Goal: Information Seeking & Learning: Learn about a topic

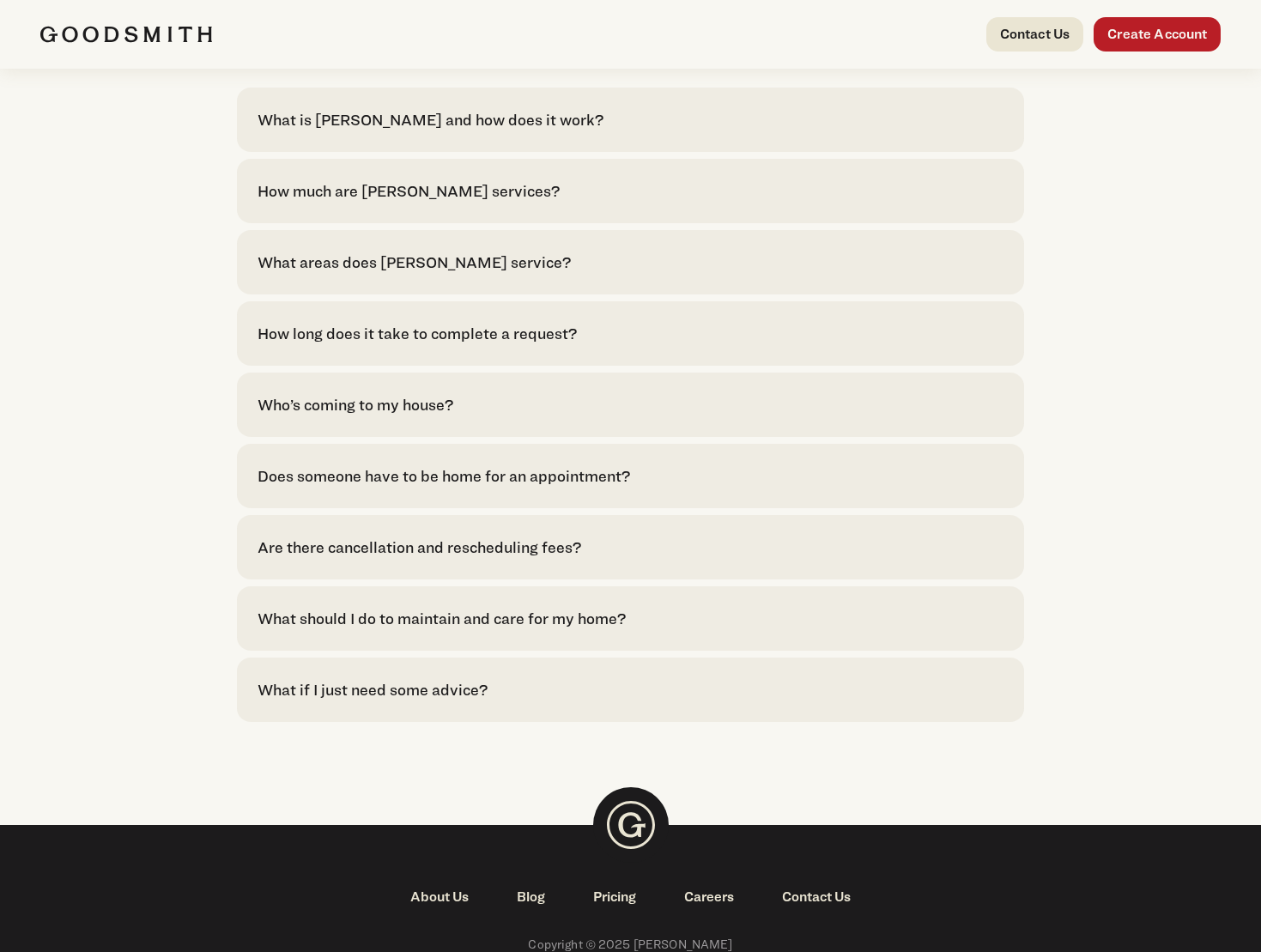
scroll to position [3543, 0]
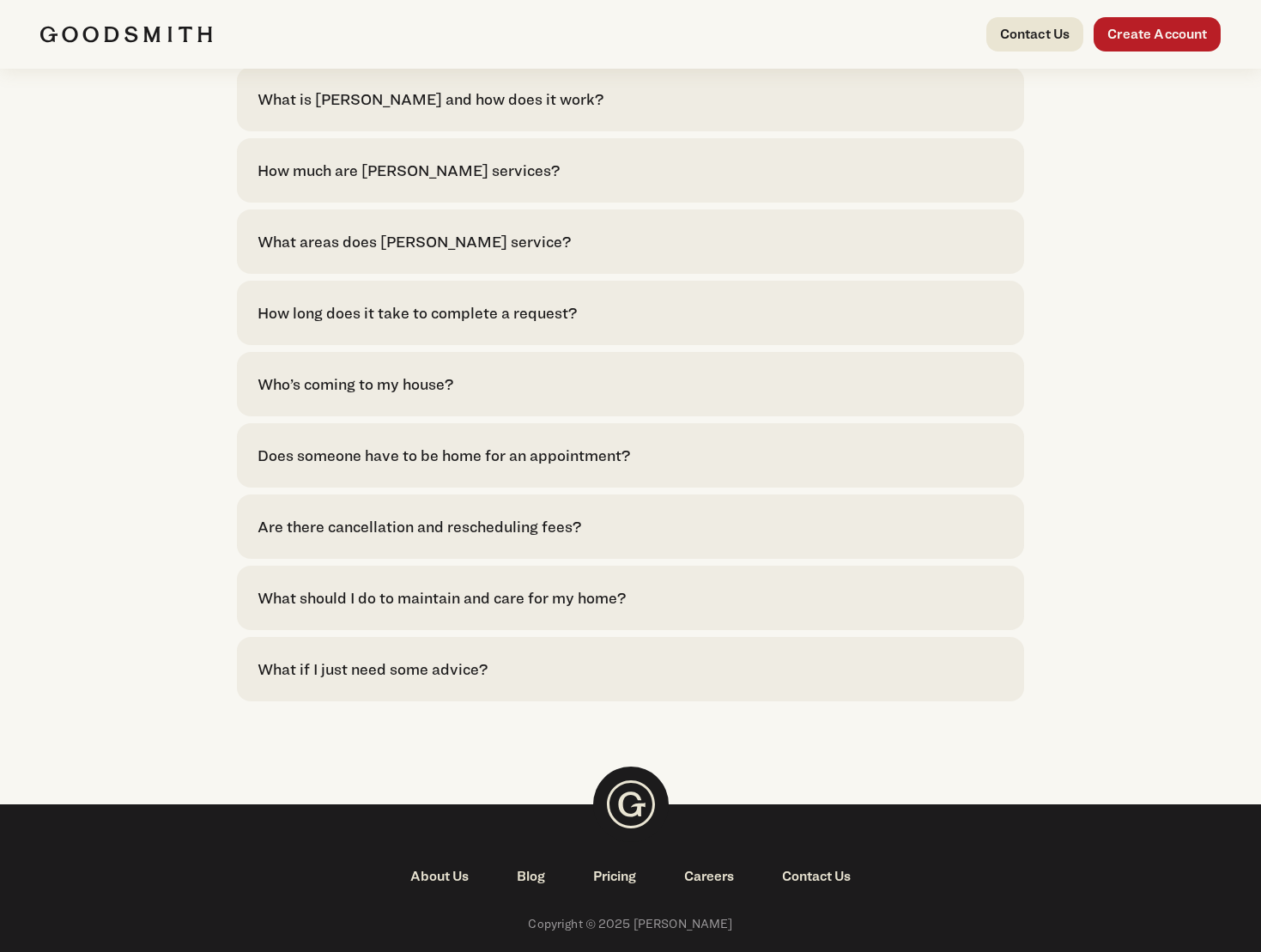
click at [470, 110] on div "What is [PERSON_NAME] and how does it work?" at bounding box center [431, 99] width 346 height 23
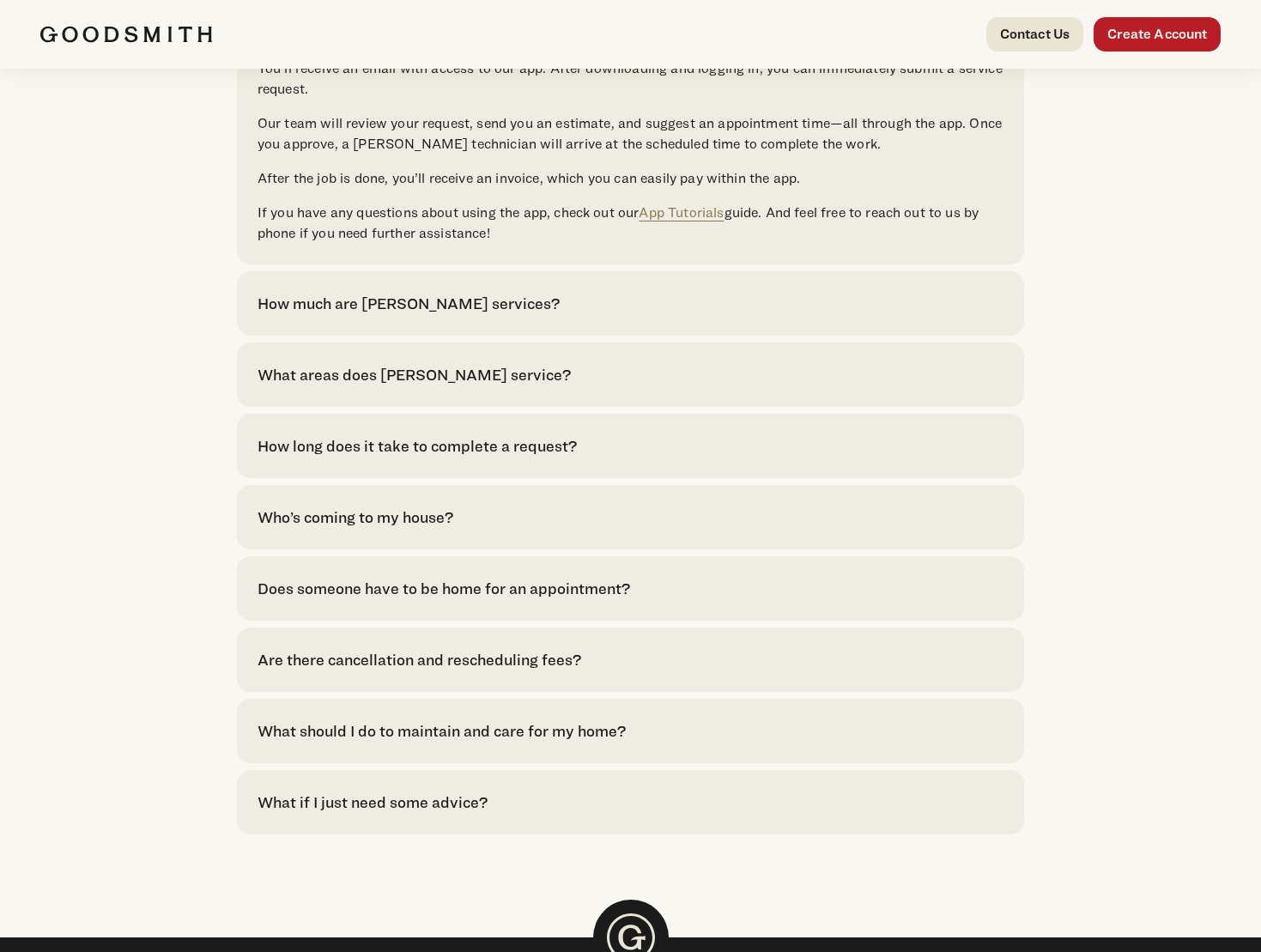
scroll to position [3664, 0]
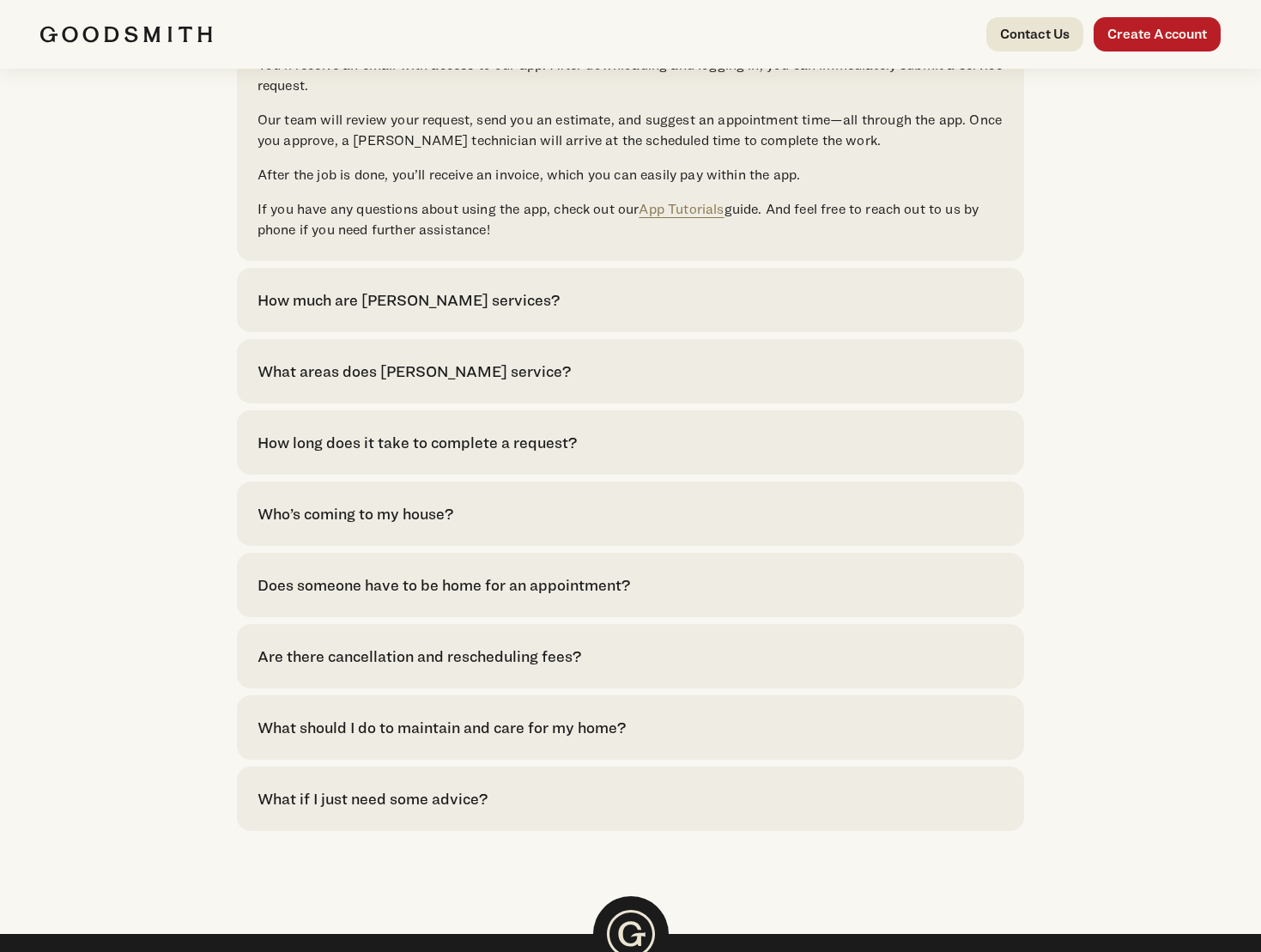
click at [475, 332] on div "How much are [PERSON_NAME] services? Click here to see pricing for our most com…" at bounding box center [630, 299] width 787 height 64
click at [475, 311] on div "How much are Goodsmith services?" at bounding box center [409, 300] width 303 height 23
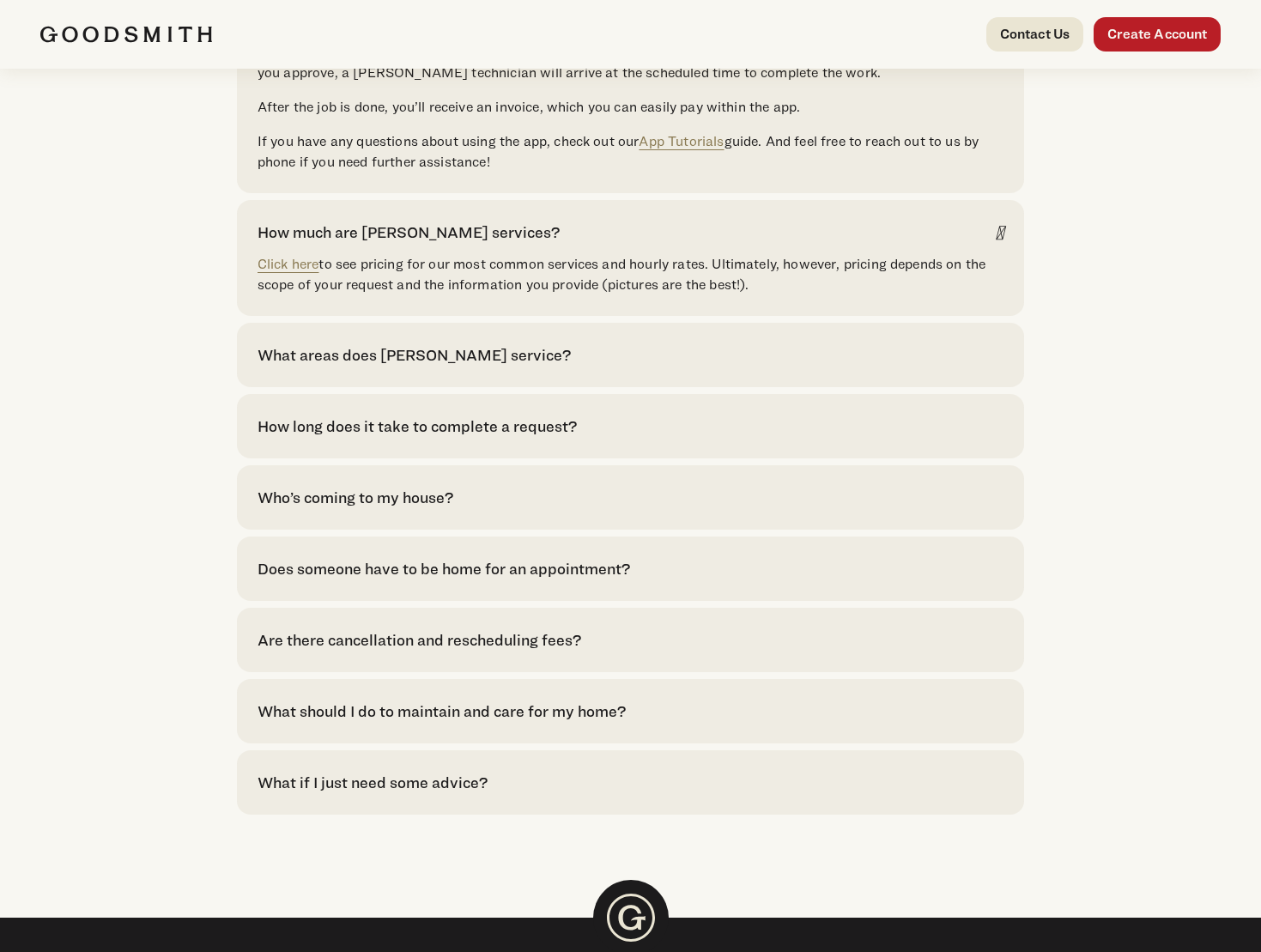
scroll to position [3734, 0]
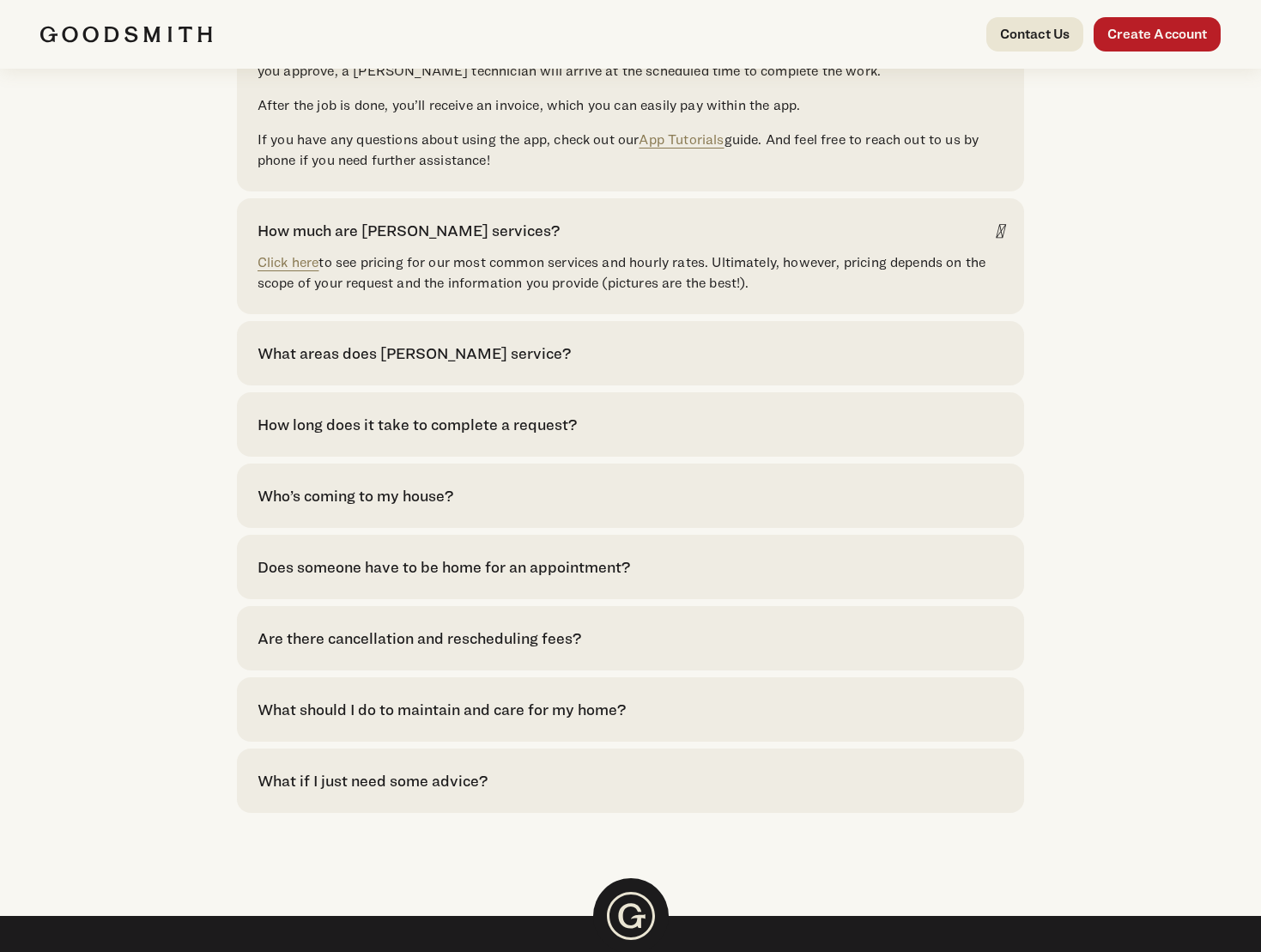
click at [431, 365] on div "What areas does Goodsmith service?" at bounding box center [414, 353] width 313 height 23
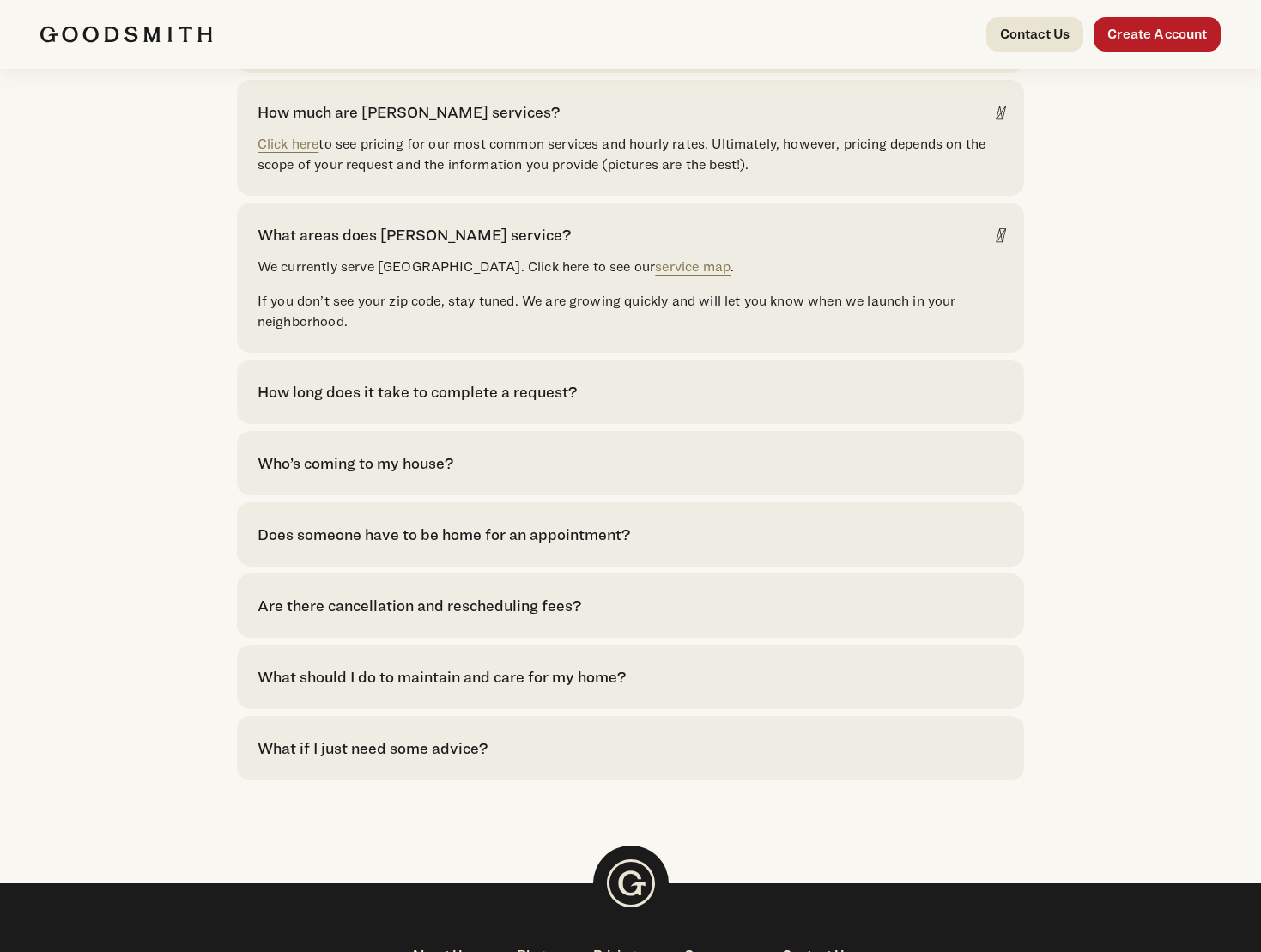
scroll to position [3919, 0]
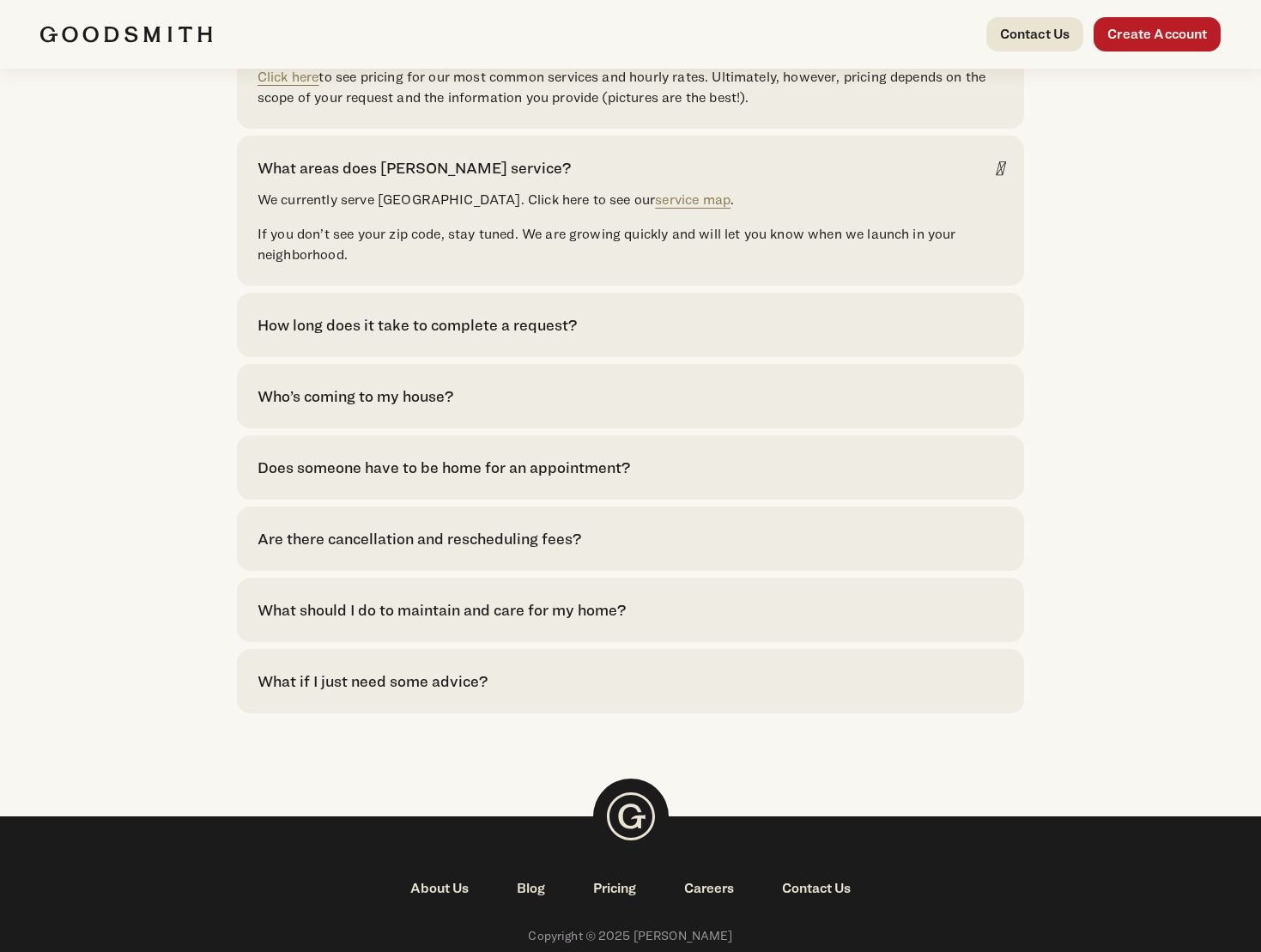
click at [428, 337] on div "How long does it take to complete a request?" at bounding box center [417, 324] width 319 height 23
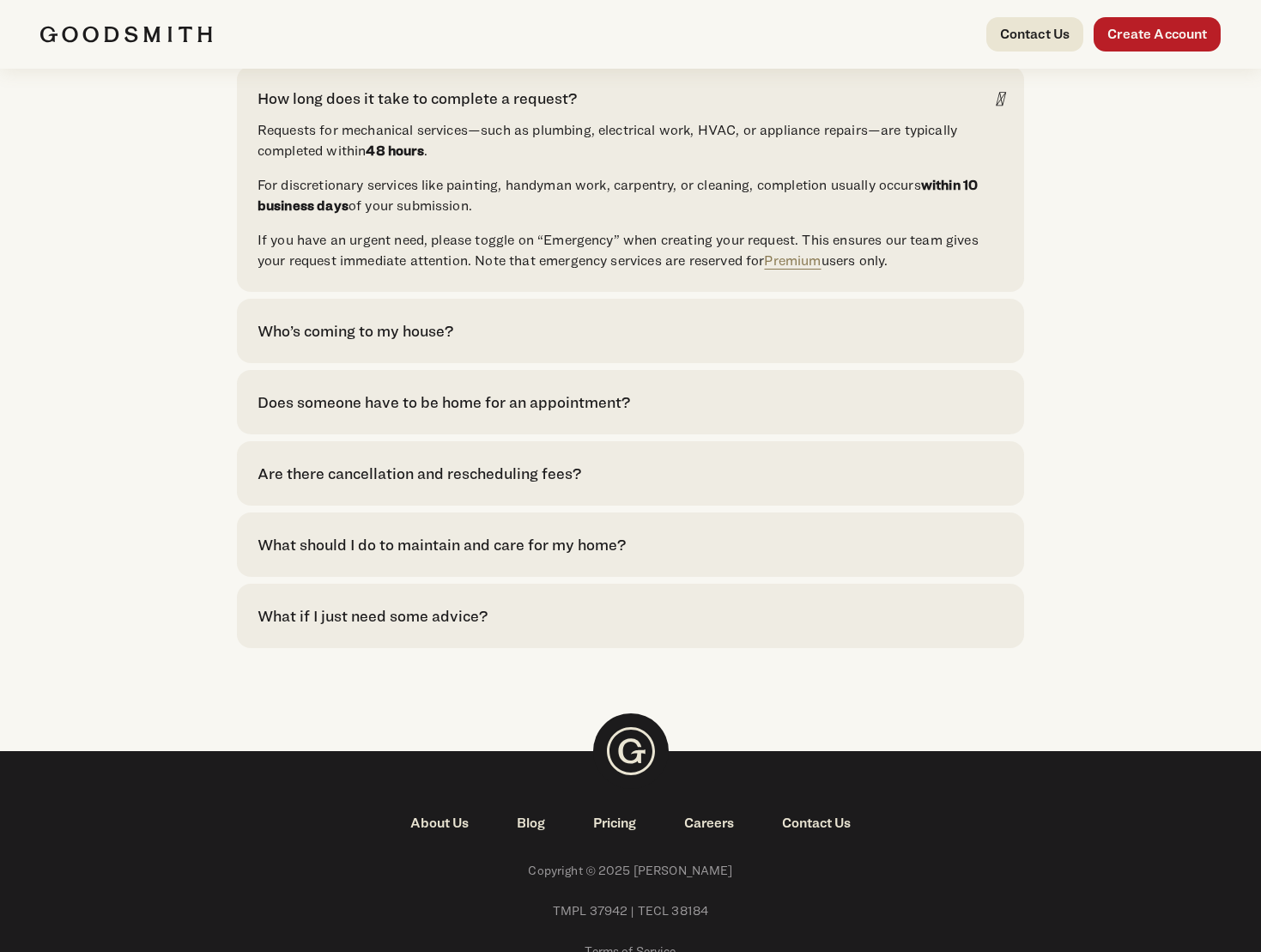
scroll to position [4150, 0]
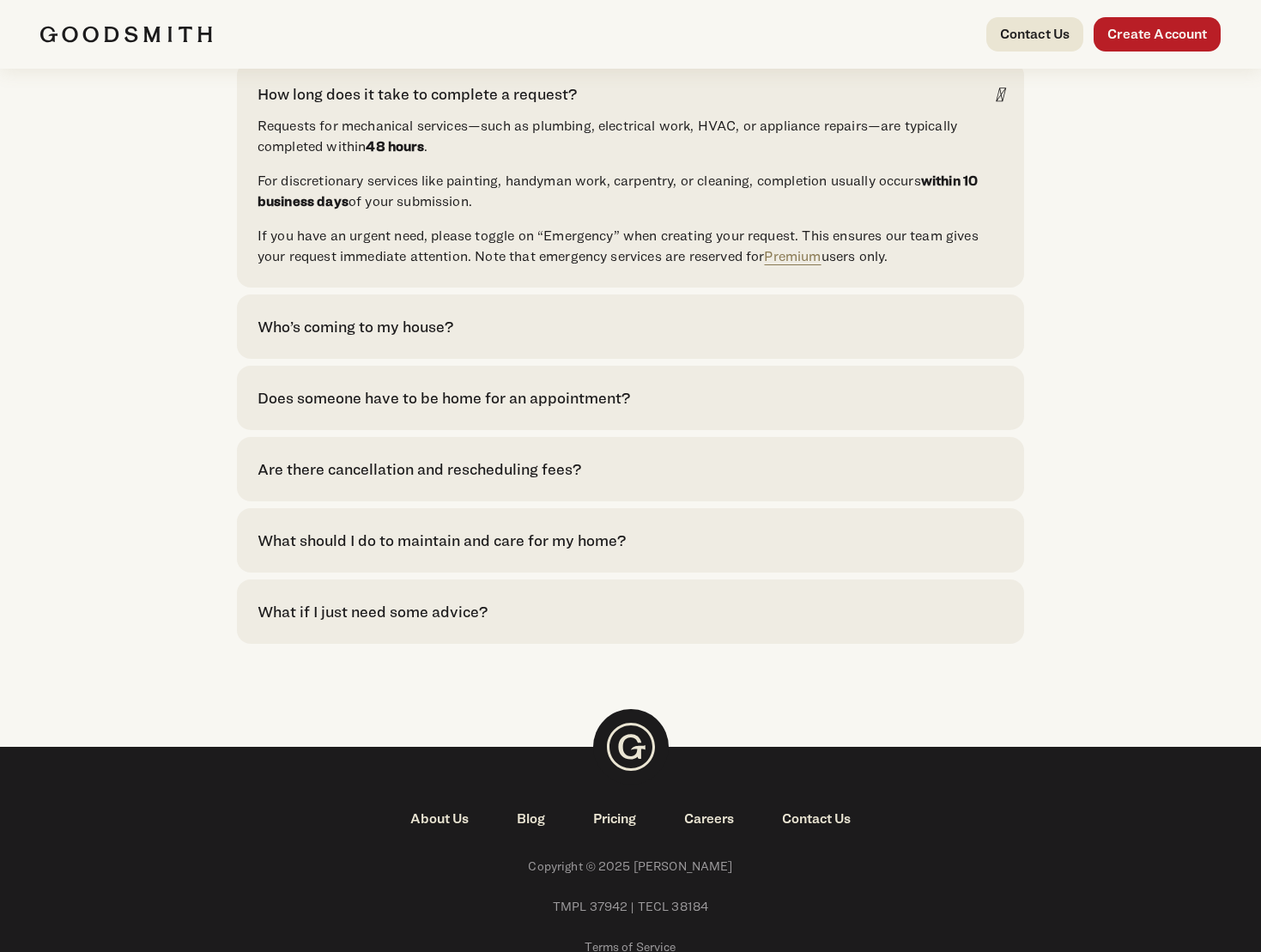
click at [411, 338] on div "Who’s coming to my house?" at bounding box center [355, 326] width 196 height 23
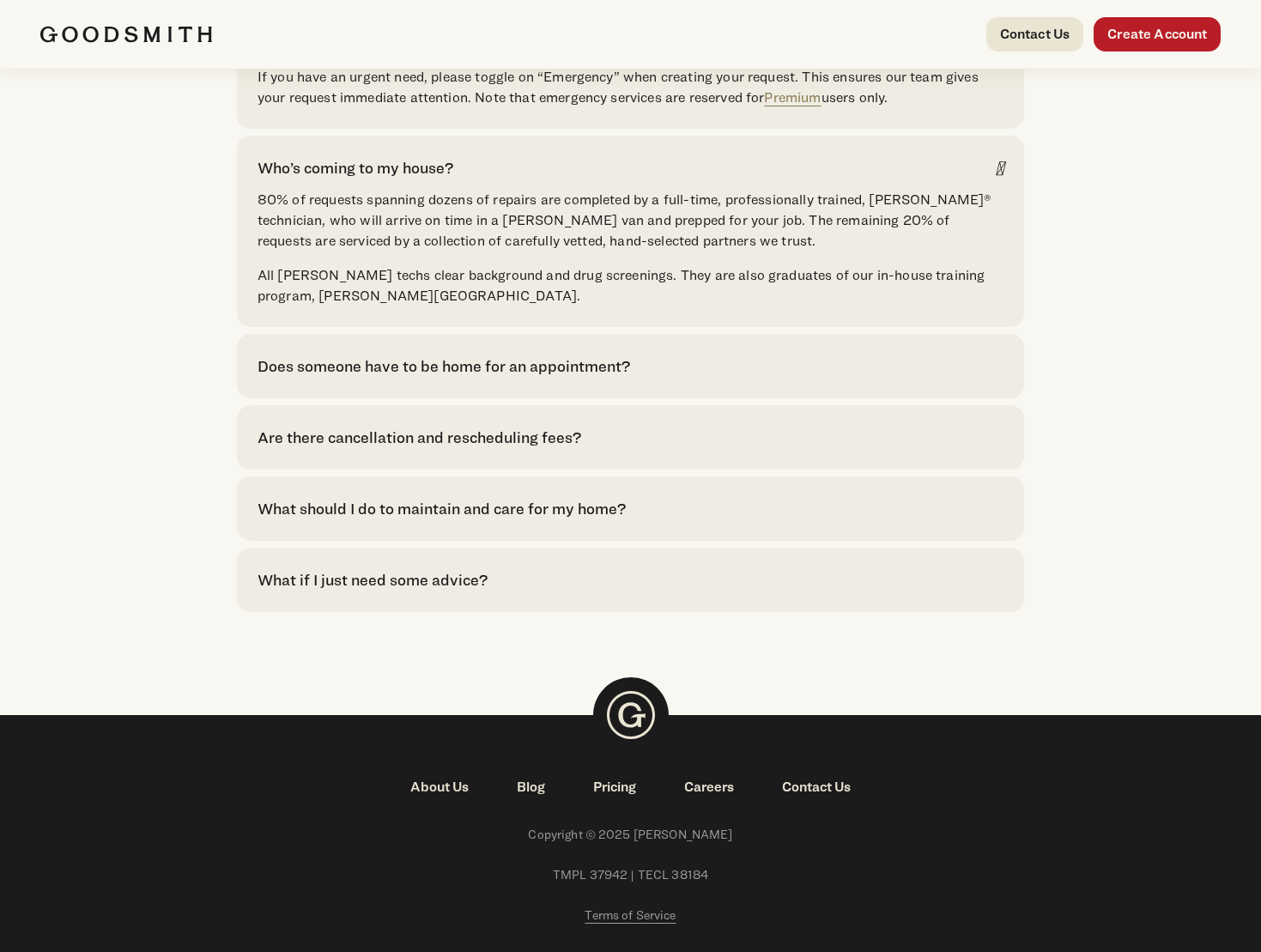
scroll to position [4325, 0]
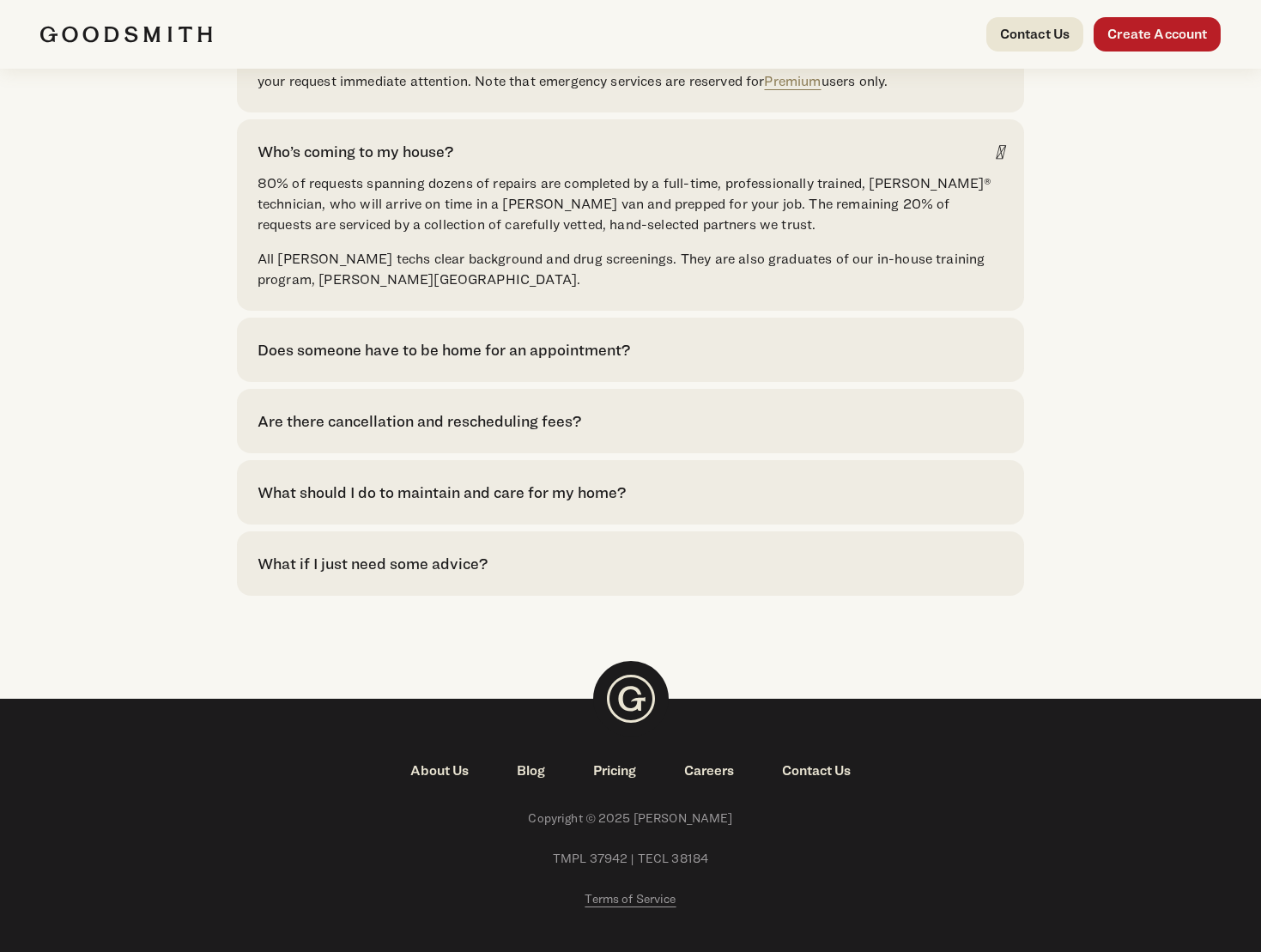
click at [414, 361] on div "Does someone have to be home for an appointment?" at bounding box center [444, 350] width 373 height 23
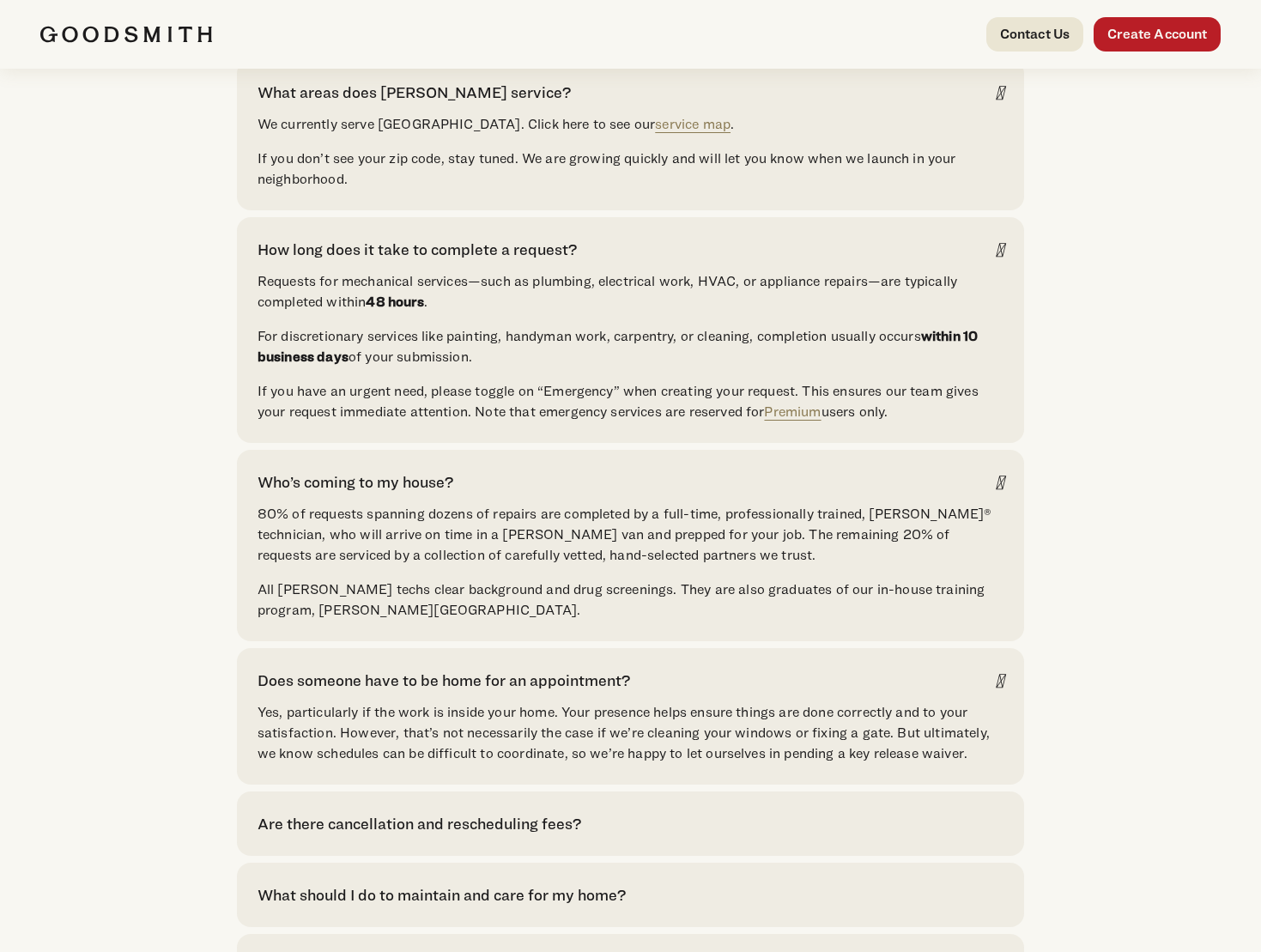
scroll to position [4494, 0]
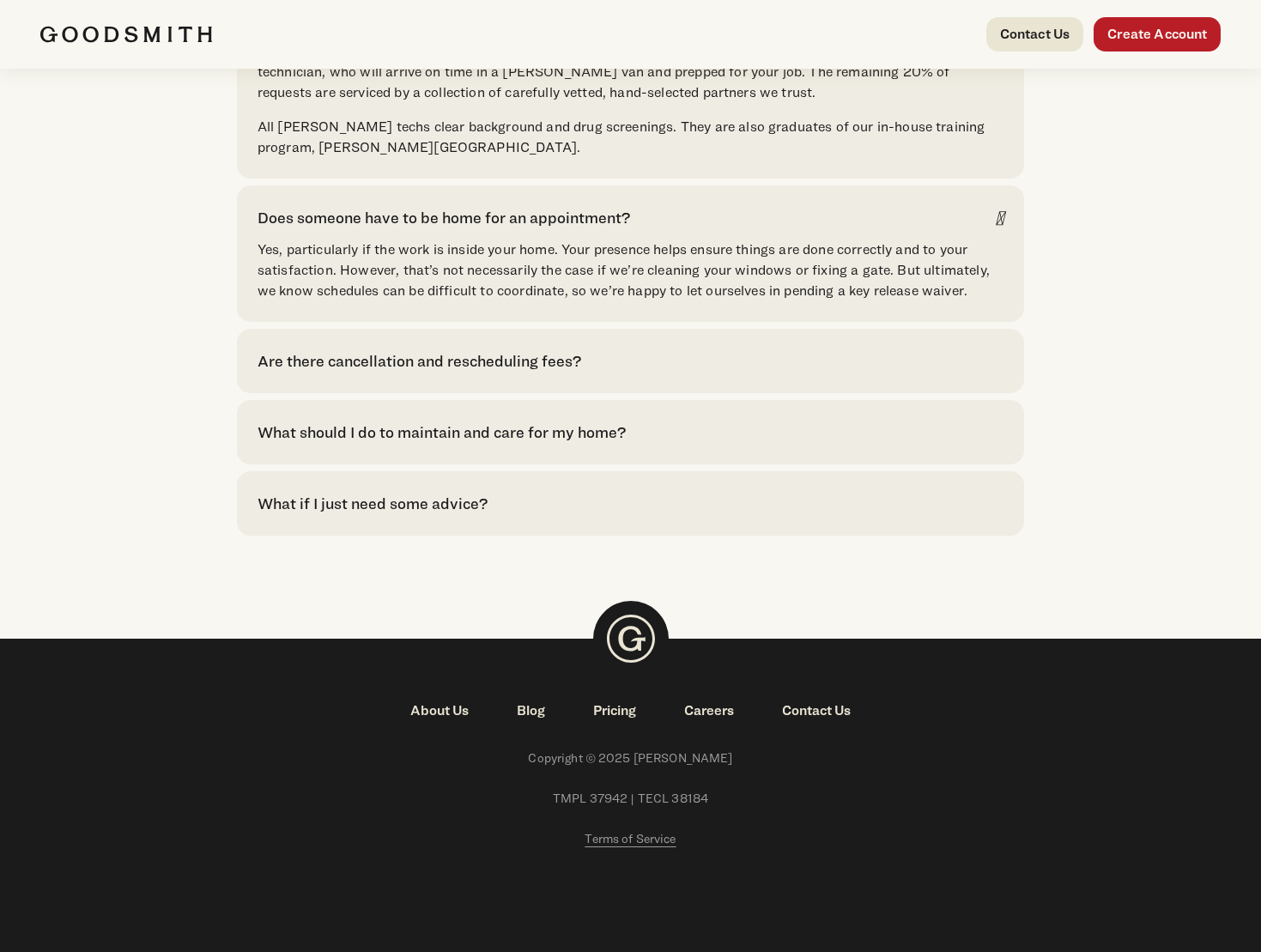
click at [437, 710] on link "About Us" at bounding box center [439, 710] width 106 height 20
